Goal: Navigation & Orientation: Find specific page/section

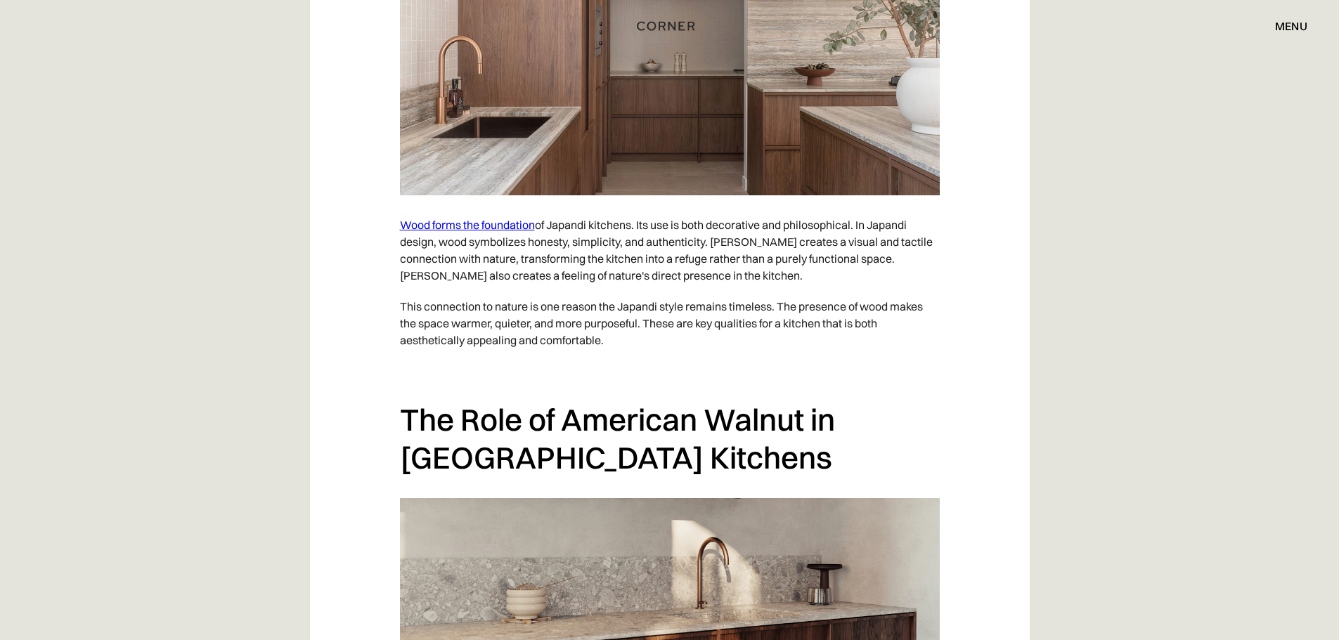
scroll to position [1270, 0]
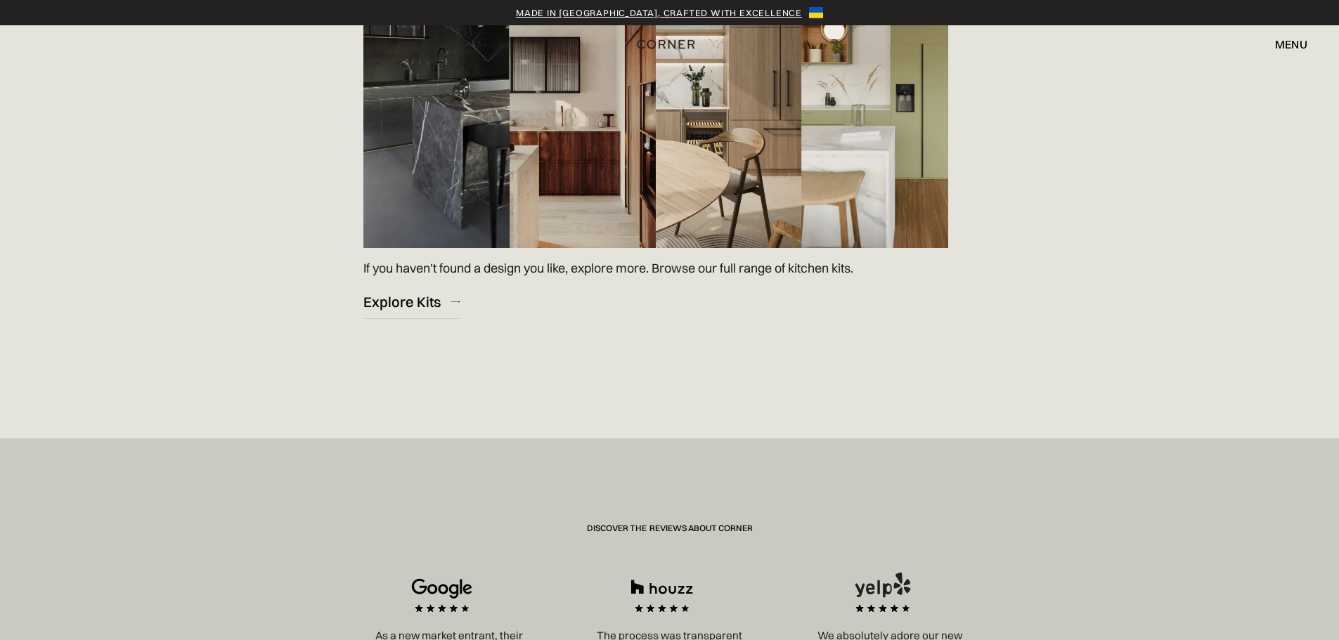
scroll to position [2178, 0]
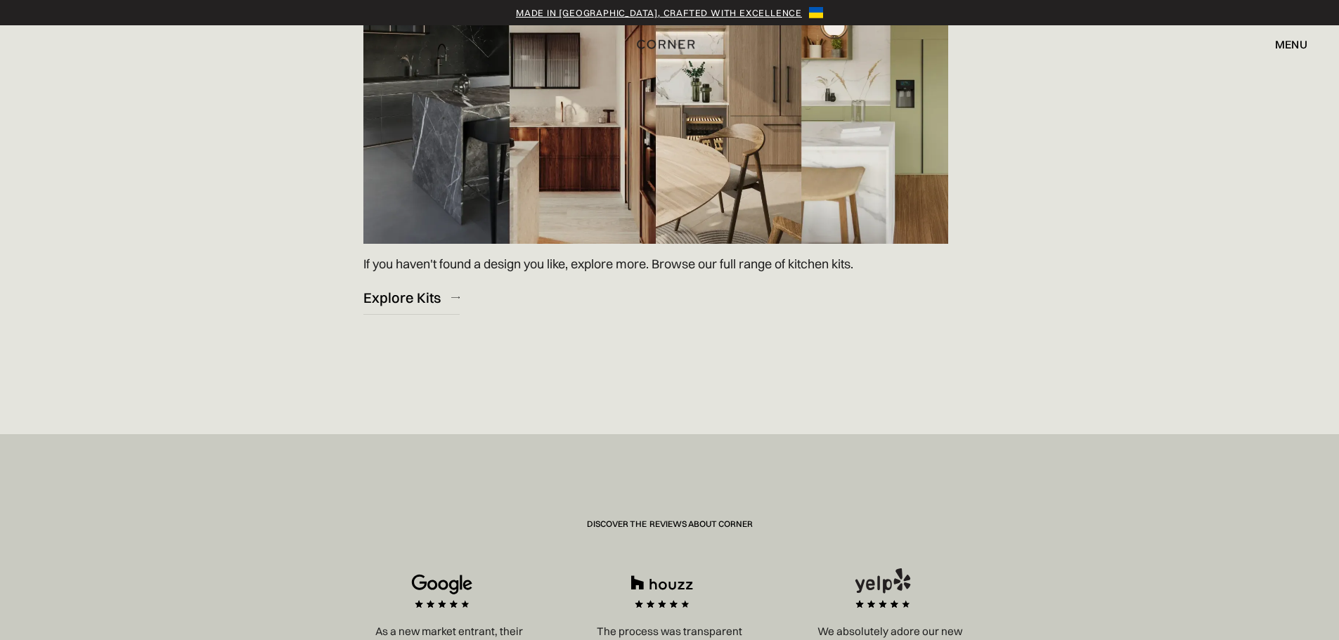
click at [577, 158] on img at bounding box center [655, 79] width 585 height 329
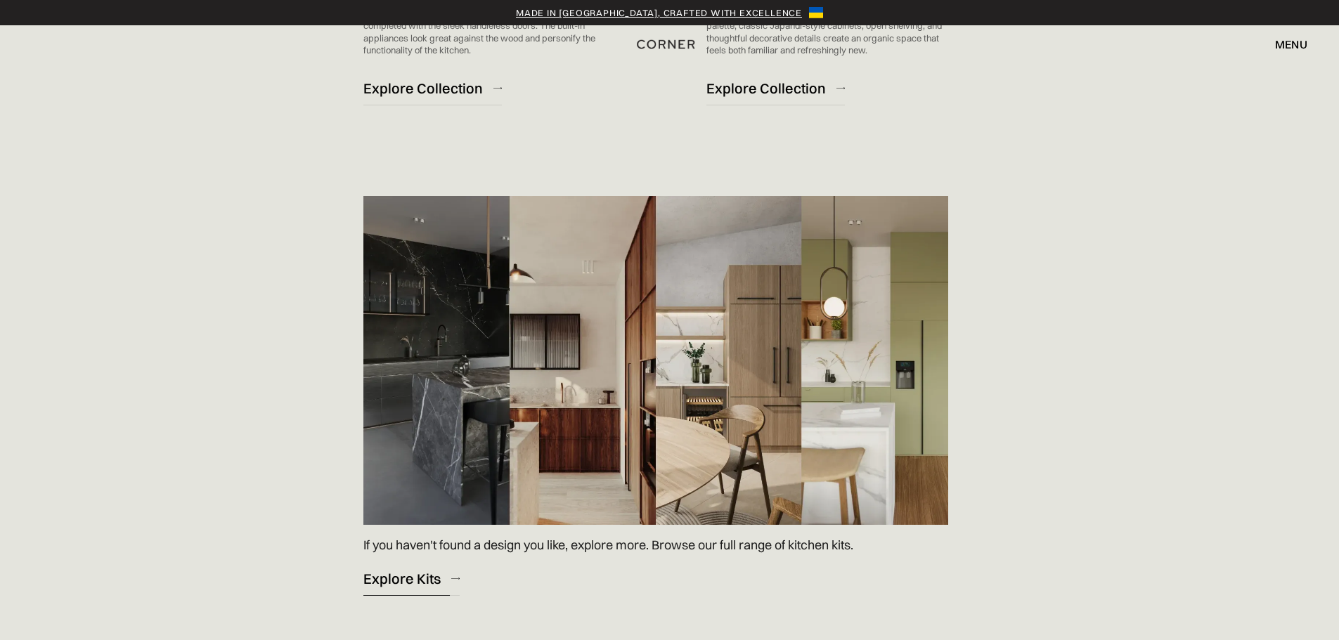
click at [398, 579] on div "Explore Kits" at bounding box center [401, 578] width 77 height 19
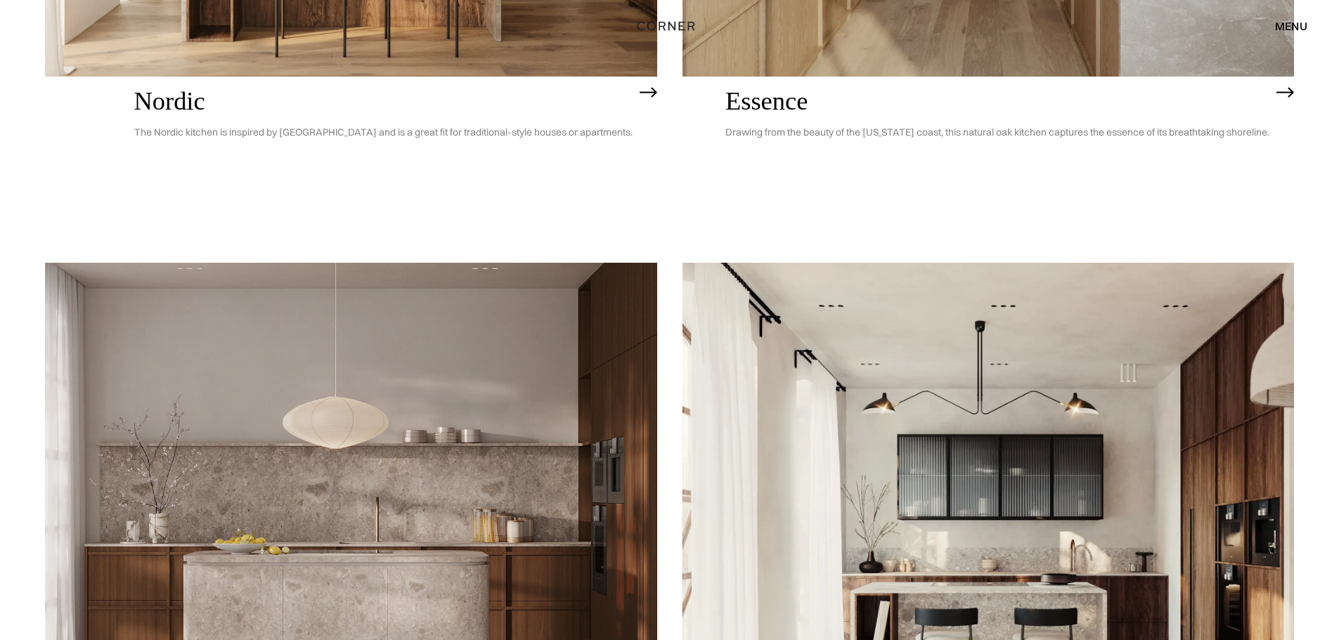
scroll to position [984, 0]
